Goal: Task Accomplishment & Management: Complete application form

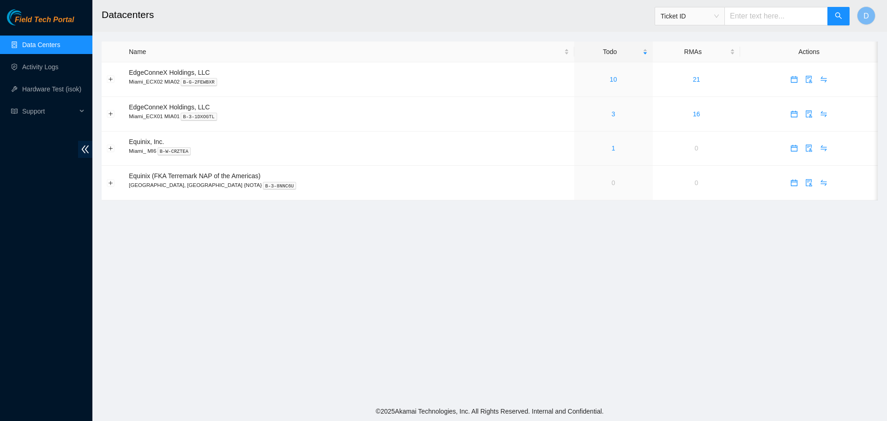
drag, startPoint x: 541, startPoint y: 383, endPoint x: 540, endPoint y: 360, distance: 22.6
click at [541, 383] on main "Datacenters Ticket ID D Name Todo RMAs Actions EdgeConneX Holdings, LLC Miami_E…" at bounding box center [489, 201] width 795 height 402
click at [55, 64] on link "Activity Logs" at bounding box center [40, 66] width 36 height 7
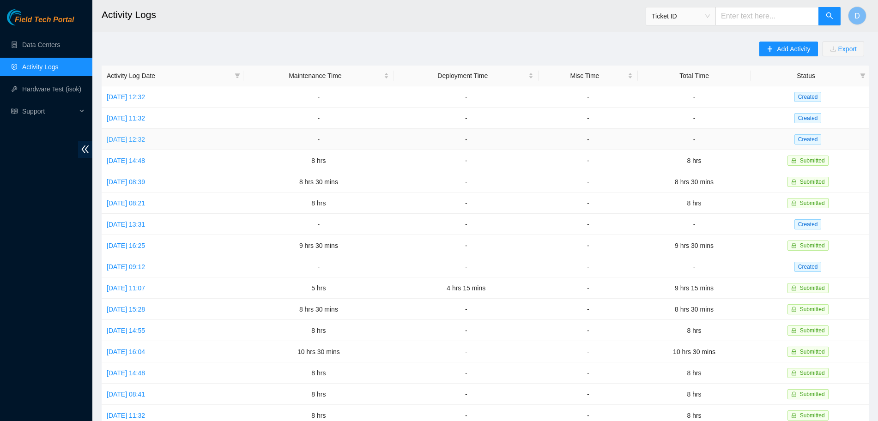
click at [145, 140] on link "Mon, 04 Aug 2025 12:32" at bounding box center [126, 139] width 38 height 7
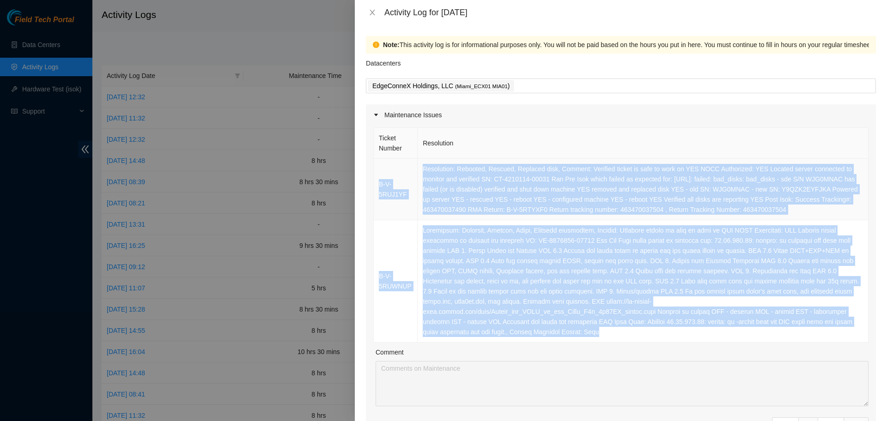
drag, startPoint x: 709, startPoint y: 326, endPoint x: 377, endPoint y: 179, distance: 362.8
click at [377, 179] on tbody "B-V-5RUJ1YF Resolution: Rebooted, Rescued, Replaced disk, Comment: Verified tic…" at bounding box center [621, 251] width 495 height 184
copy tbody "B-V-5RUJ1YF Resolution: Rebooted, Rescued, Replaced disk, Comment: Verified tic…"
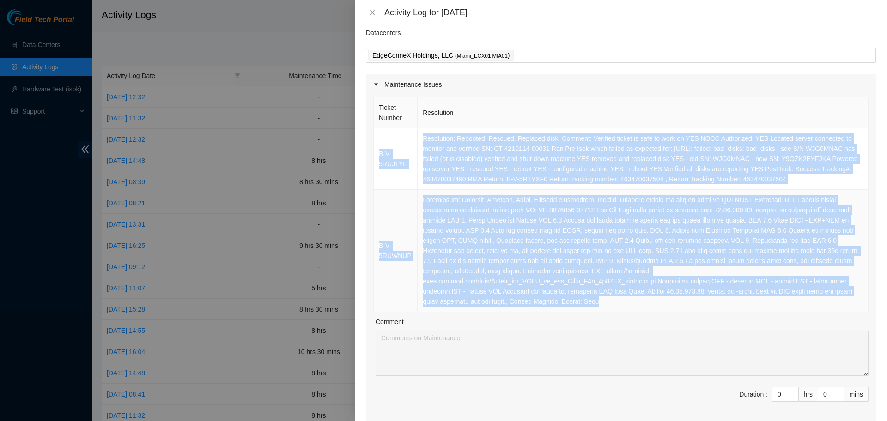
scroll to position [173, 0]
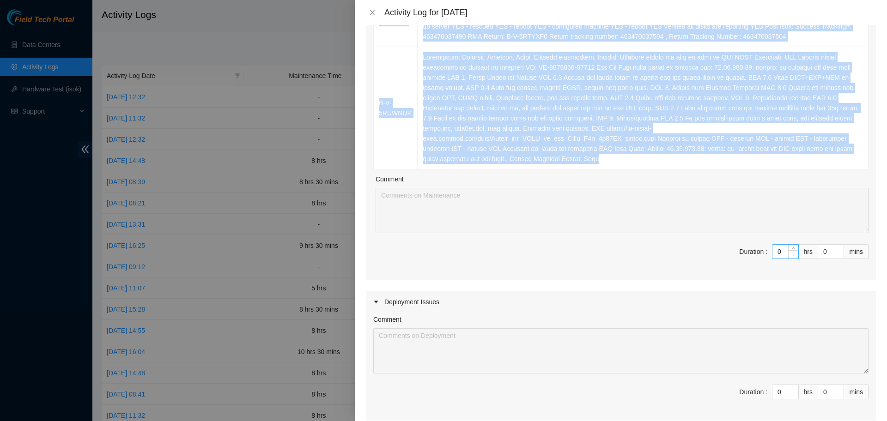
click at [788, 250] on span "Decrease Value" at bounding box center [793, 254] width 10 height 8
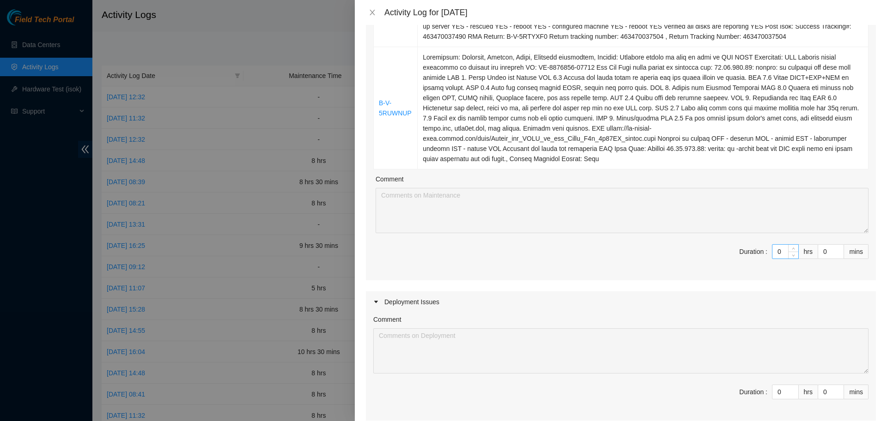
click at [775, 245] on input "0" at bounding box center [785, 252] width 26 height 14
type input "2"
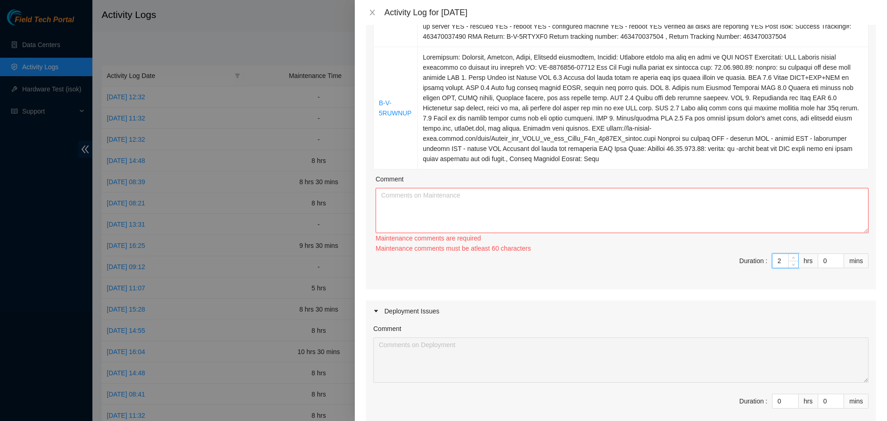
type input "0"
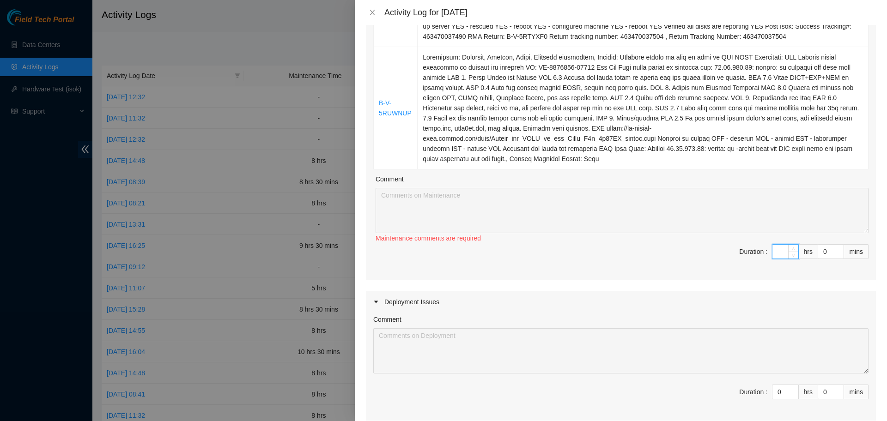
type input "8"
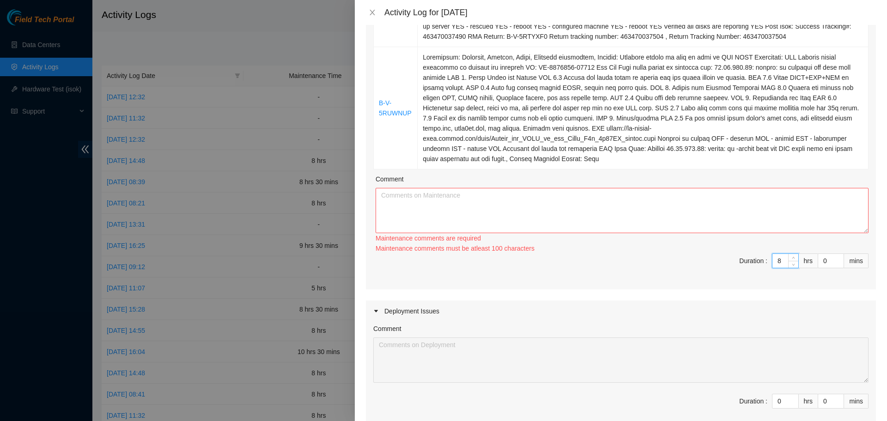
type input "8"
click at [549, 193] on textarea "Comment" at bounding box center [622, 210] width 493 height 45
paste textarea "B-V-5RUJ1YF Resolution: Rebooted, Rescued, Replaced disk, Comment: Verified tic…"
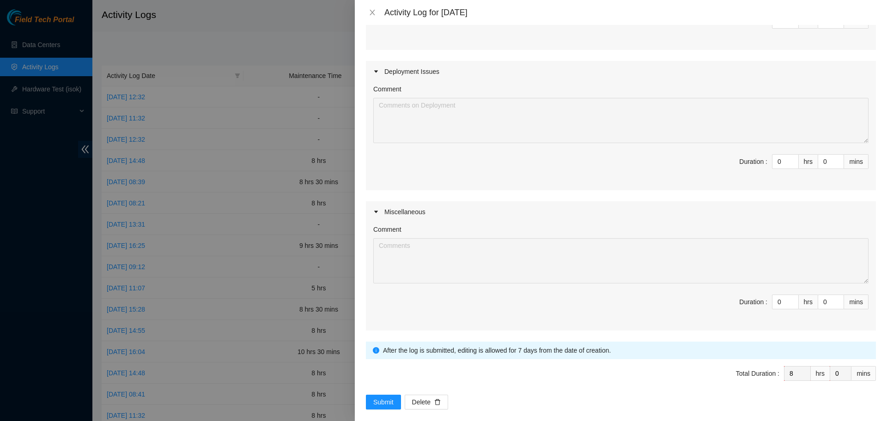
scroll to position [404, 0]
type textarea "B-V-5RUJ1YF Resolution: Rebooted, Rescued, Replaced disk, Comment: Verified tic…"
click at [381, 395] on button "Submit" at bounding box center [383, 402] width 35 height 15
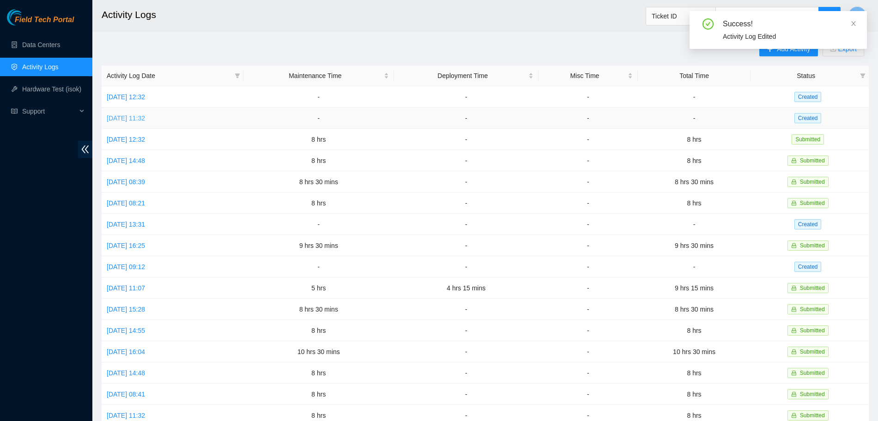
click at [144, 115] on link "Tue, 05 Aug 2025 11:32" at bounding box center [126, 118] width 38 height 7
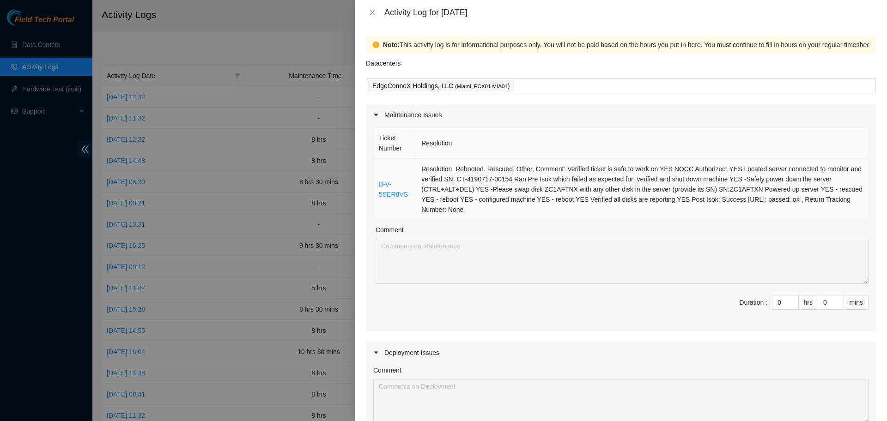
drag, startPoint x: 425, startPoint y: 201, endPoint x: 376, endPoint y: 188, distance: 50.5
click at [376, 188] on tr "B-V-5SER8VS Resolution: Rebooted, Rescued, Other, Comment: Verified ticket is s…" at bounding box center [621, 189] width 495 height 61
copy tr "B-V-5SER8VS Resolution: Rebooted, Rescued, Other, Comment: Verified ticket is s…"
click at [776, 305] on input "0" at bounding box center [785, 303] width 26 height 14
type input "8"
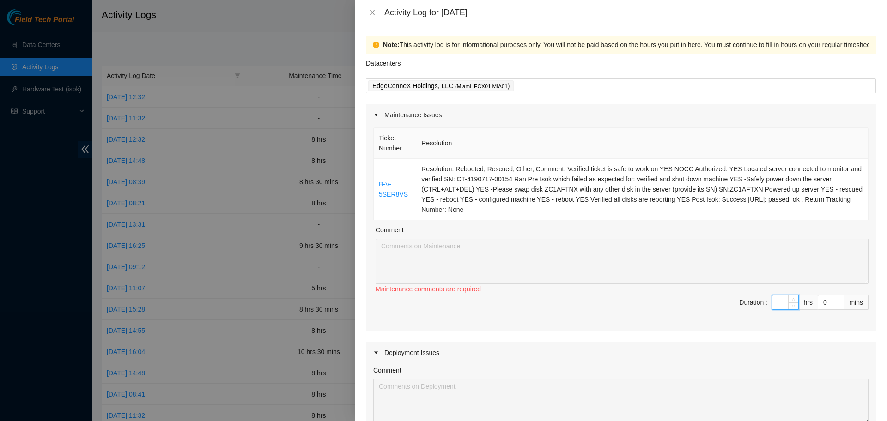
type input "8"
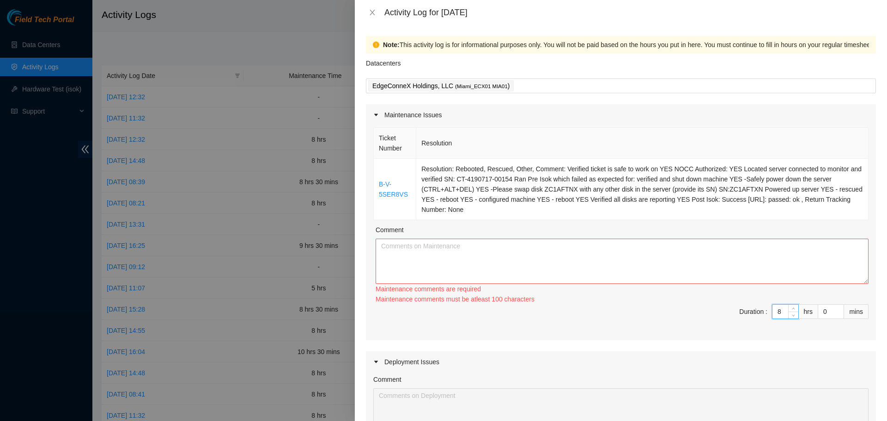
type input "8"
click at [598, 262] on textarea "Comment" at bounding box center [622, 261] width 493 height 45
paste textarea "B-V-5SER8VS Resolution: Rebooted, Rescued, Other, Comment: Verified ticket is s…"
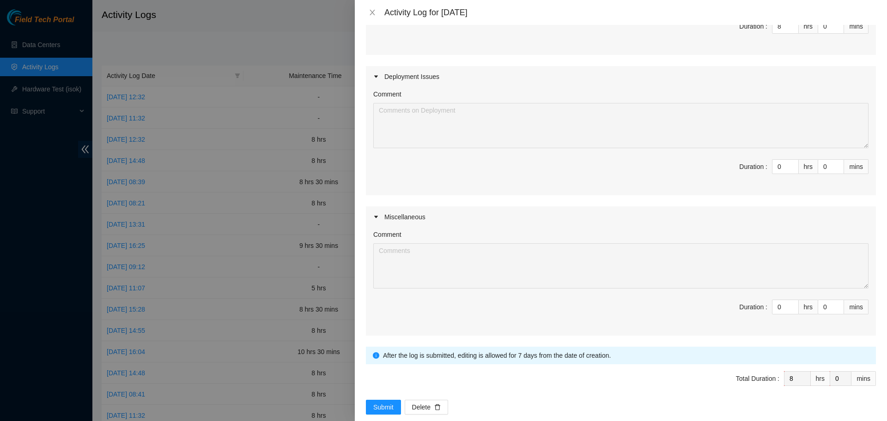
scroll to position [301, 0]
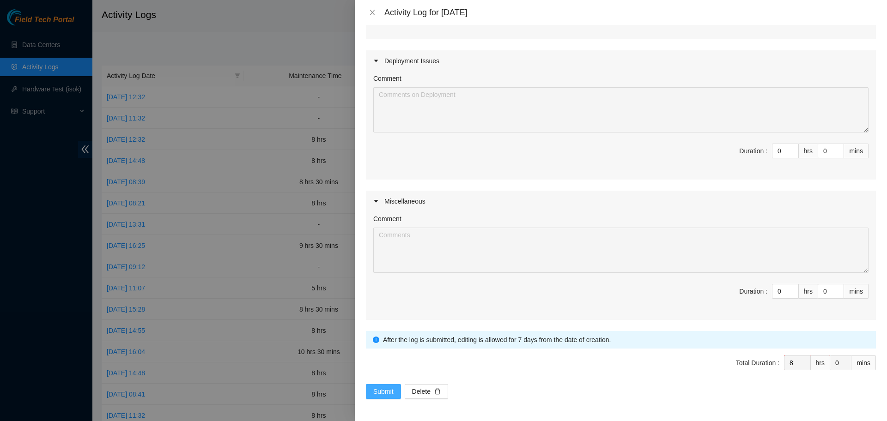
type textarea "B-V-5SER8VS Resolution: Rebooted, Rescued, Other, Comment: Verified ticket is s…"
click at [381, 387] on span "Submit" at bounding box center [383, 392] width 20 height 10
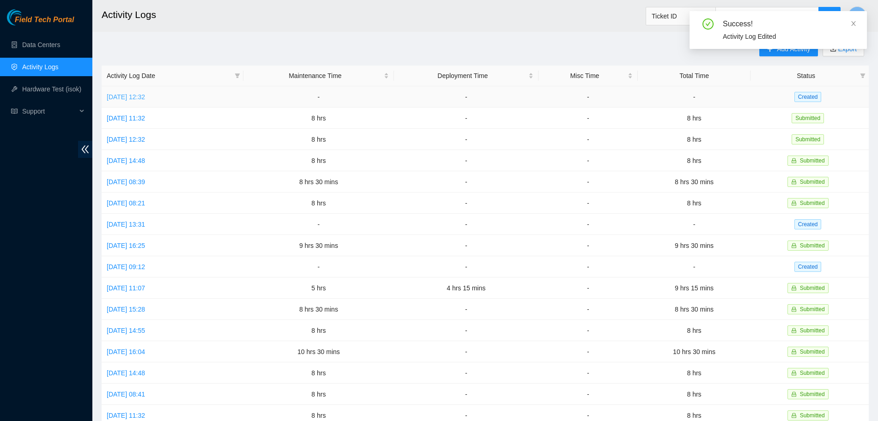
click at [137, 94] on link "Wed, 06 Aug 2025 12:32" at bounding box center [126, 96] width 38 height 7
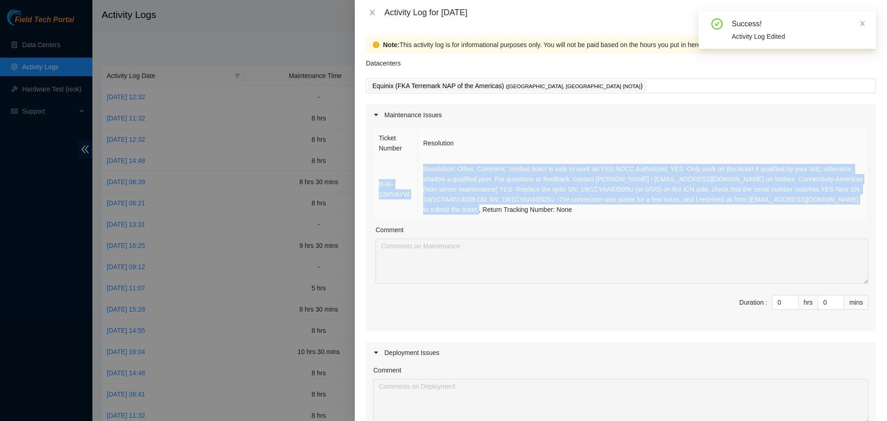
drag, startPoint x: 489, startPoint y: 209, endPoint x: 377, endPoint y: 186, distance: 114.7
click at [377, 186] on tr "B-W-13MVAYW Resolution: Other, Comment: Verified ticket is safe to work on YES …" at bounding box center [621, 189] width 495 height 61
copy tr "B-W-13MVAYW Resolution: Other, Comment: Verified ticket is safe to work on YES …"
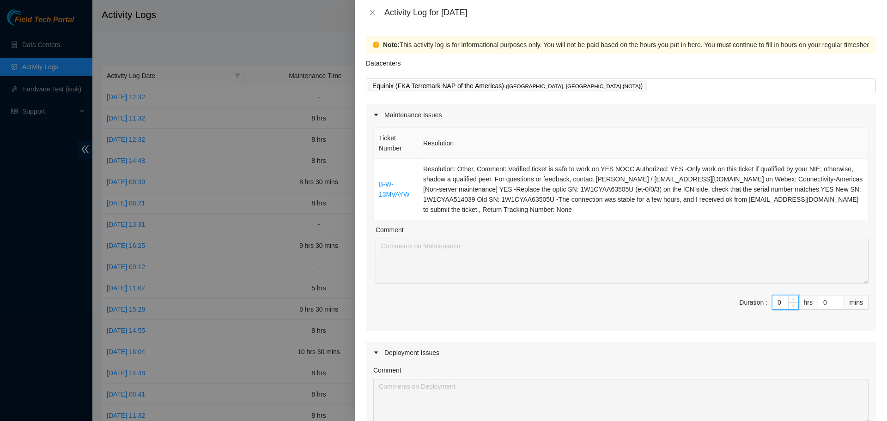
click at [775, 300] on input "0" at bounding box center [785, 303] width 26 height 14
type input "8"
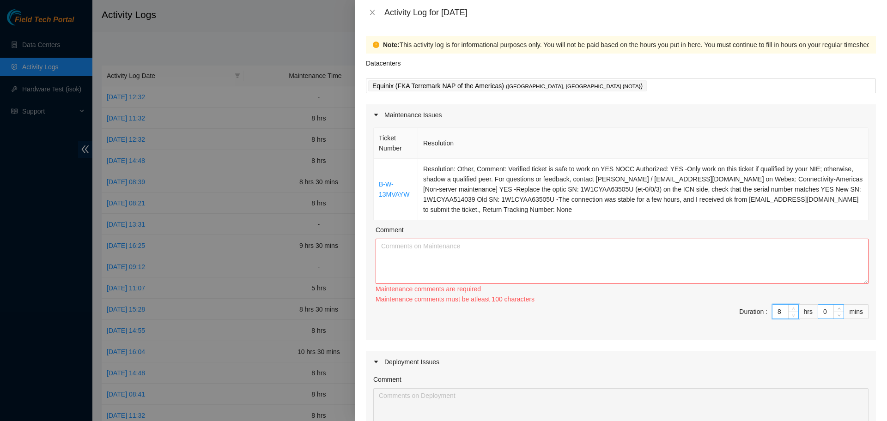
type input "8"
click at [823, 316] on input "0" at bounding box center [830, 312] width 25 height 14
type input "3"
type input "30"
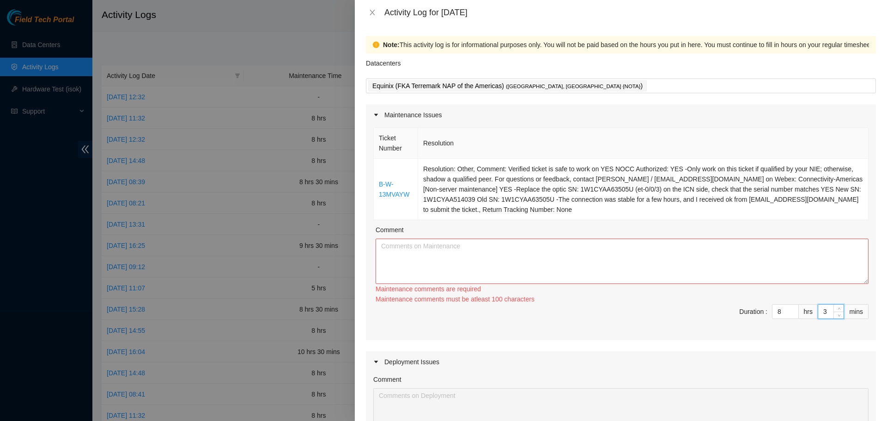
type input "30"
click at [548, 246] on textarea "Comment" at bounding box center [622, 261] width 493 height 45
paste textarea "B-W-13MVAYW Resolution: Other, Comment: Verified ticket is safe to work on YES …"
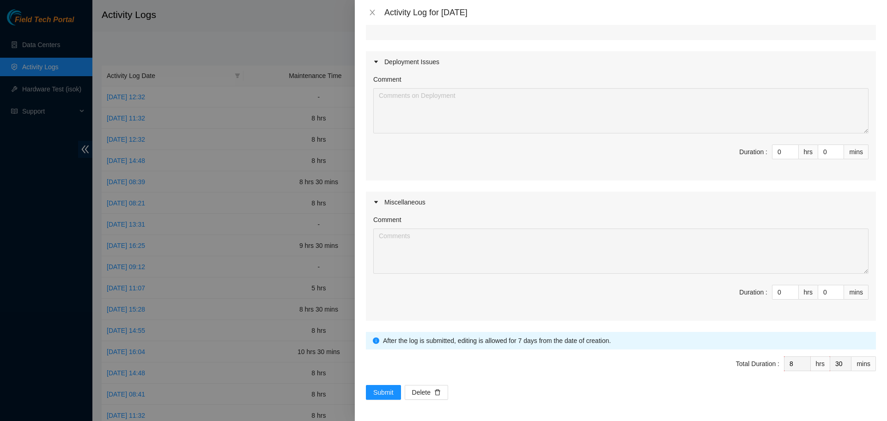
scroll to position [301, 0]
type textarea "B-W-13MVAYW Resolution: Other, Comment: Verified ticket is safe to work on YES …"
click at [384, 387] on span "Submit" at bounding box center [383, 392] width 20 height 10
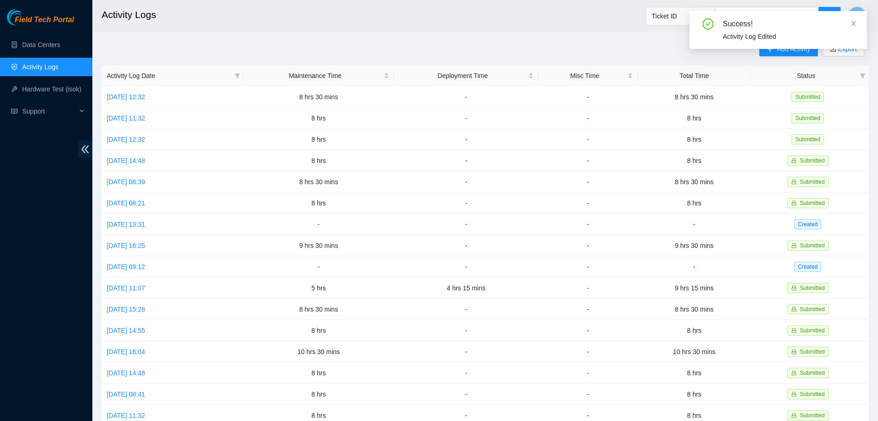
click at [779, 51] on div "Success! Activity Log Edited" at bounding box center [778, 33] width 177 height 45
click at [856, 20] on span at bounding box center [854, 23] width 6 height 7
click at [781, 52] on span "Add Activity" at bounding box center [793, 49] width 33 height 10
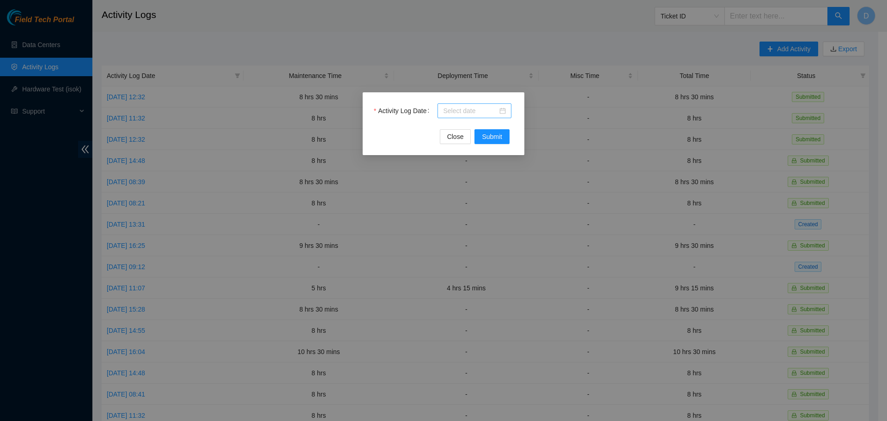
click at [476, 109] on input "Activity Log Date" at bounding box center [470, 111] width 55 height 10
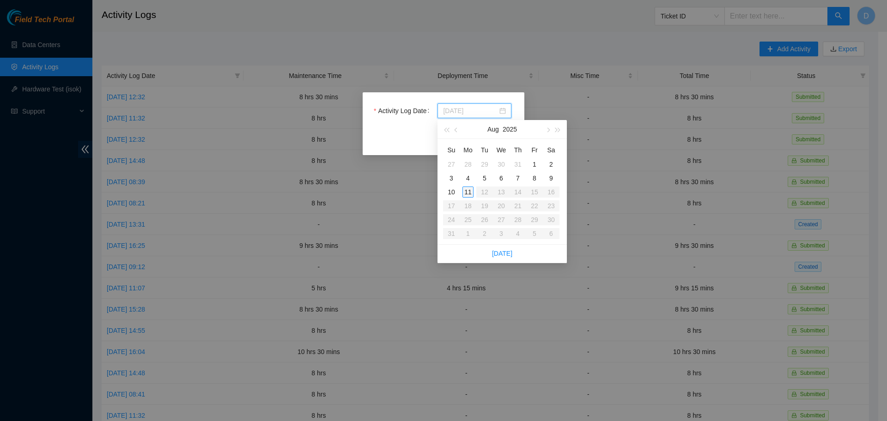
type input "2025-08-11"
type input "2025-08-07"
click at [518, 180] on div "7" at bounding box center [517, 178] width 11 height 11
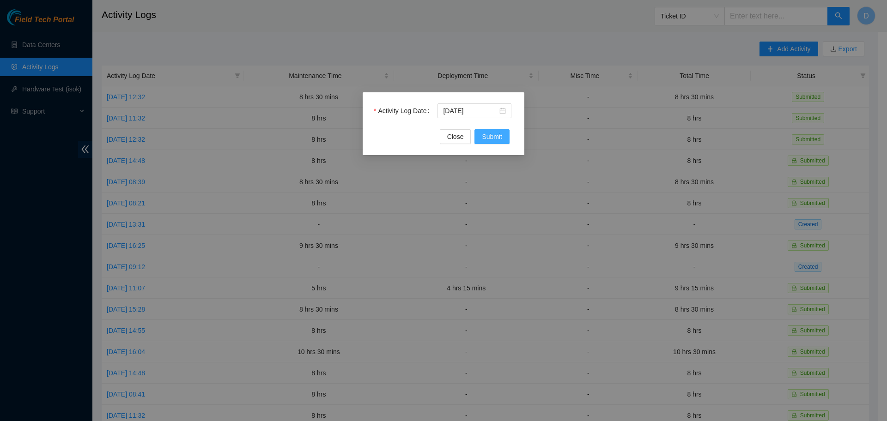
click at [498, 137] on span "Submit" at bounding box center [492, 137] width 20 height 10
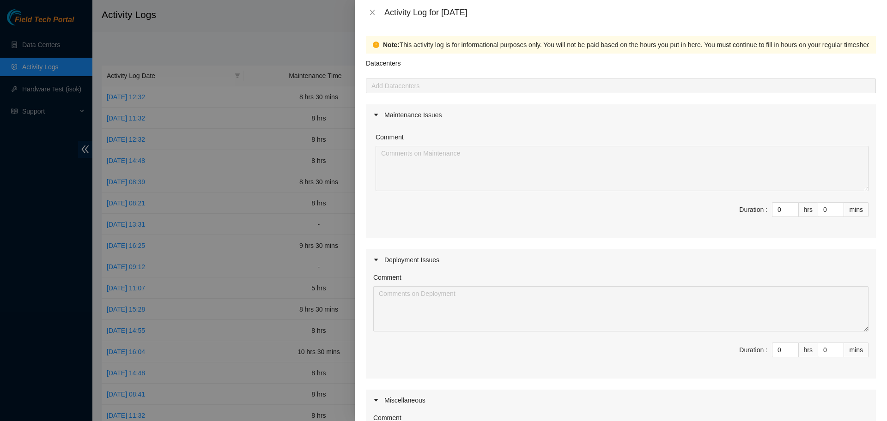
click at [429, 84] on div at bounding box center [620, 85] width 505 height 11
click at [774, 210] on input "0" at bounding box center [785, 210] width 26 height 14
type input "8"
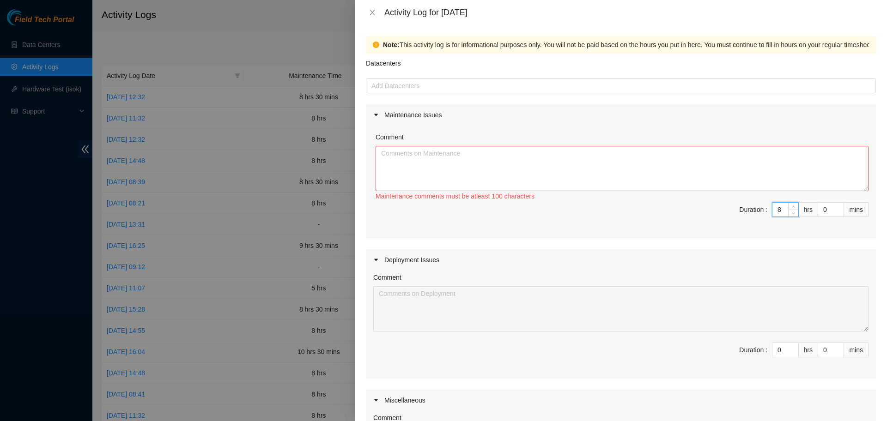
type input "8"
click at [511, 171] on textarea "Comment" at bounding box center [622, 168] width 493 height 45
click at [433, 154] on textarea "Started the day atECX1" at bounding box center [622, 168] width 493 height 45
click at [455, 154] on textarea "Started the day at ECX1" at bounding box center [622, 168] width 493 height 45
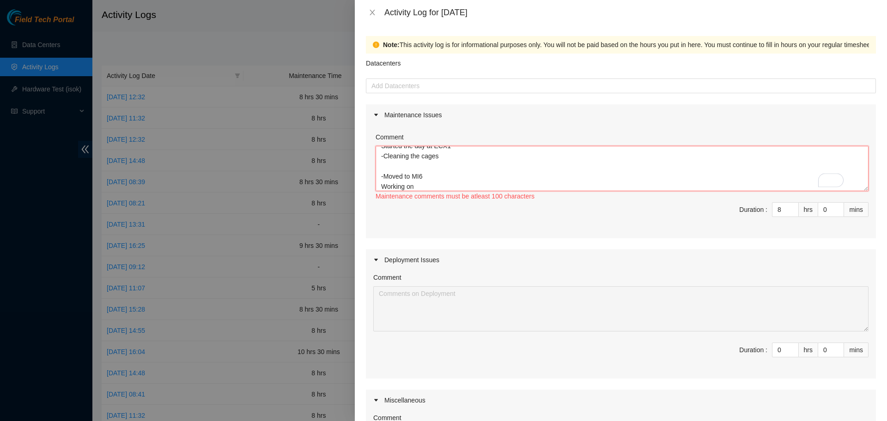
click at [442, 186] on textarea "Started the day at ECX1 -Cleaning the cages -Moved to MI6 Working on" at bounding box center [622, 168] width 493 height 45
click at [407, 187] on textarea "Started the day at ECX1 -Cleaning the cages -Moved to MI6 Working on" at bounding box center [622, 168] width 493 height 45
click at [498, 190] on textarea "Started the day at ECX1 -Cleaning the cages -Moved to MI6 Working with Osreykin…" at bounding box center [622, 168] width 493 height 45
paste textarea "MI6 patching task | DP83083 - r03.border101.mia03.fab: Add 1x100G TRANSIT CENTU…"
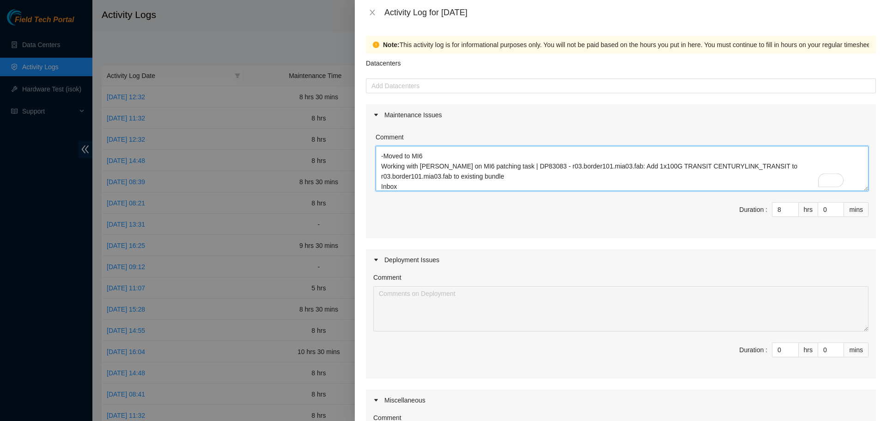
scroll to position [30, 0]
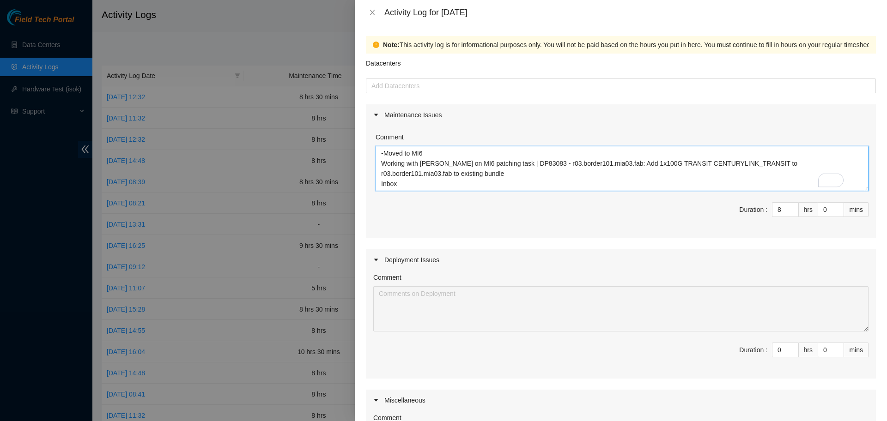
drag, startPoint x: 426, startPoint y: 188, endPoint x: 380, endPoint y: 184, distance: 46.8
click at [380, 184] on textarea "Started the day at ECX1 -Cleaning the cages -Moved to MI6 Working with Osreykin…" at bounding box center [622, 168] width 493 height 45
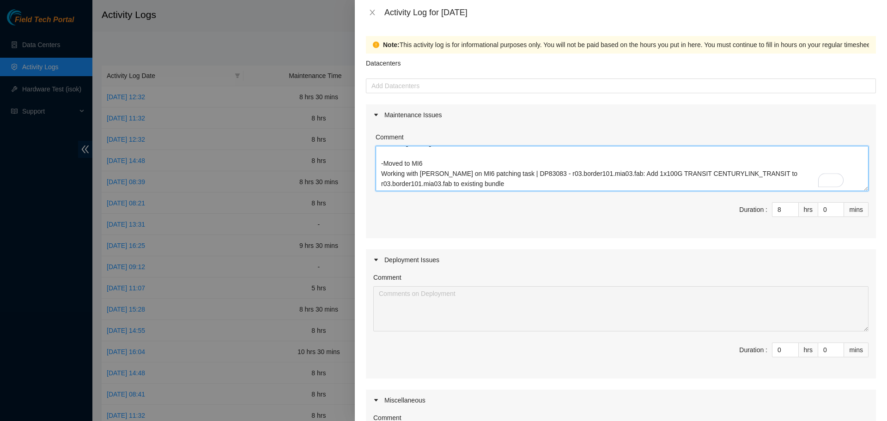
scroll to position [20, 0]
click at [401, 85] on div at bounding box center [620, 85] width 505 height 11
type textarea "Started the day at ECX1 -Cleaning the cages -Moved to MI6 Working with Osreykin…"
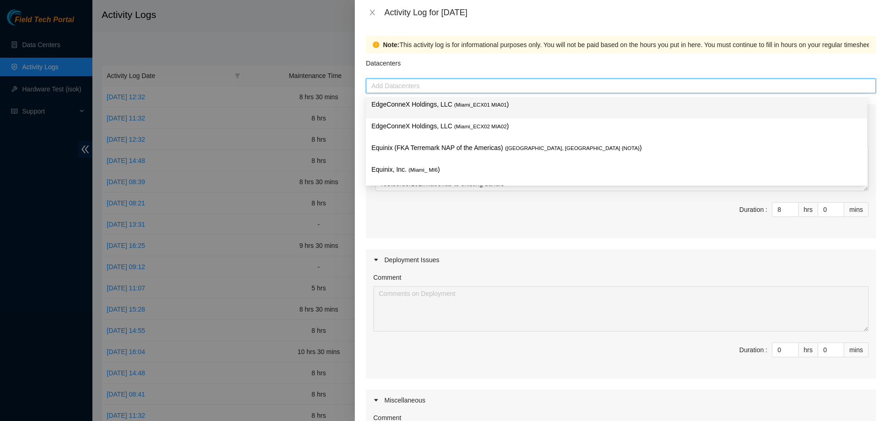
drag, startPoint x: 429, startPoint y: 114, endPoint x: 433, endPoint y: 111, distance: 5.4
click at [430, 113] on div "EdgeConneX Holdings, LLC ( Miami_ECX01 MIA01 )" at bounding box center [616, 107] width 490 height 17
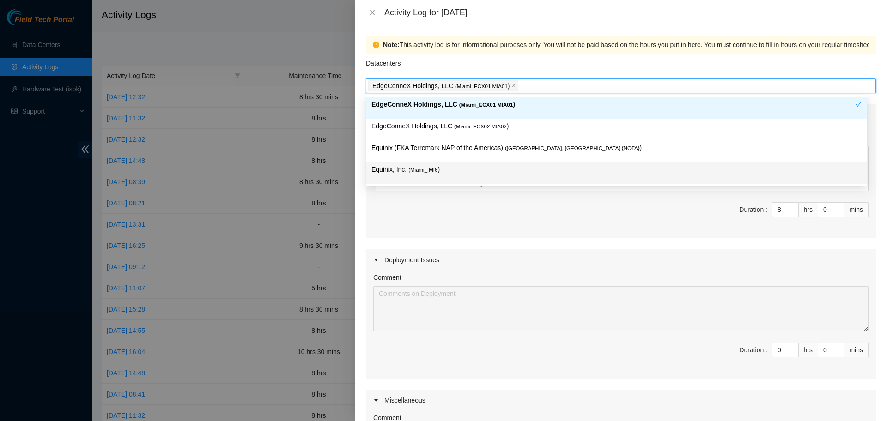
click at [457, 168] on p "Equinix, Inc. ( Miami_ MI6 )" at bounding box center [616, 169] width 490 height 11
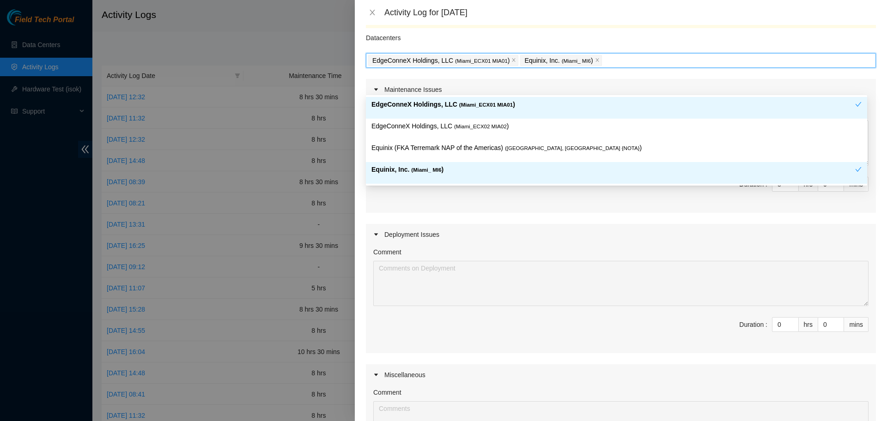
scroll to position [58, 0]
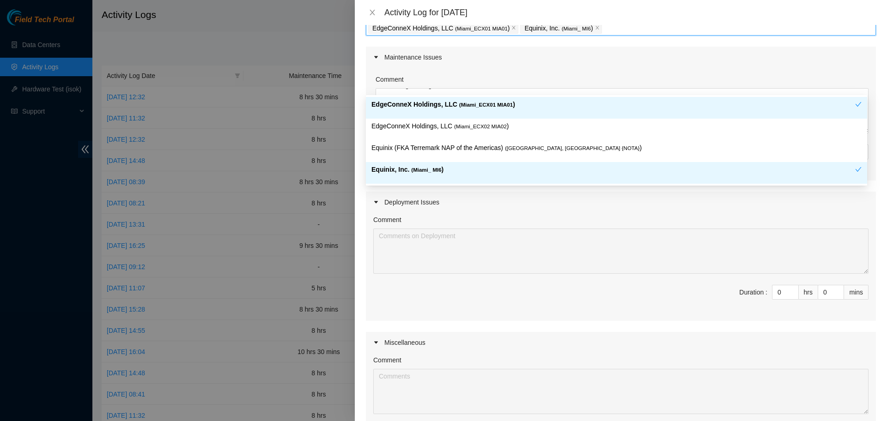
click at [473, 316] on div "Comment Duration : 0 hrs 0 mins" at bounding box center [621, 267] width 510 height 108
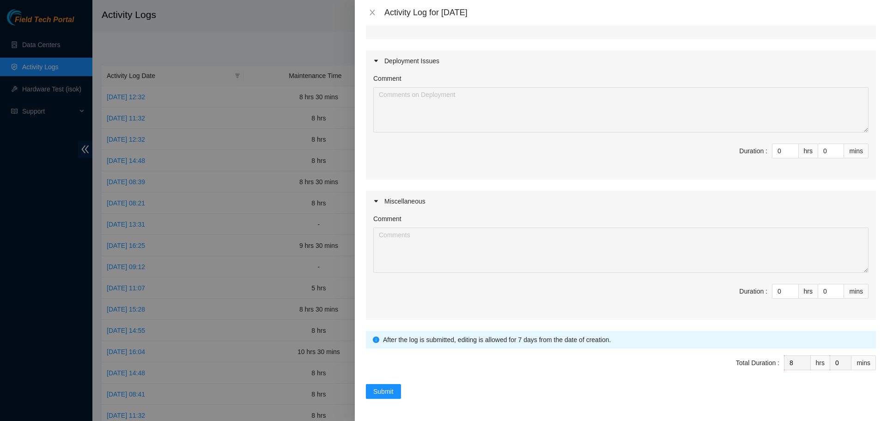
scroll to position [208, 0]
click at [393, 387] on span "Submit" at bounding box center [383, 392] width 20 height 10
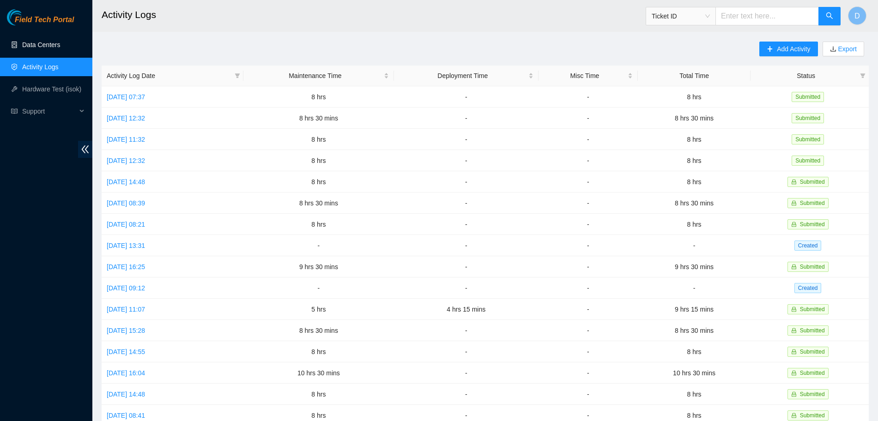
click at [22, 41] on link "Data Centers" at bounding box center [41, 44] width 38 height 7
